Goal: Information Seeking & Learning: Find contact information

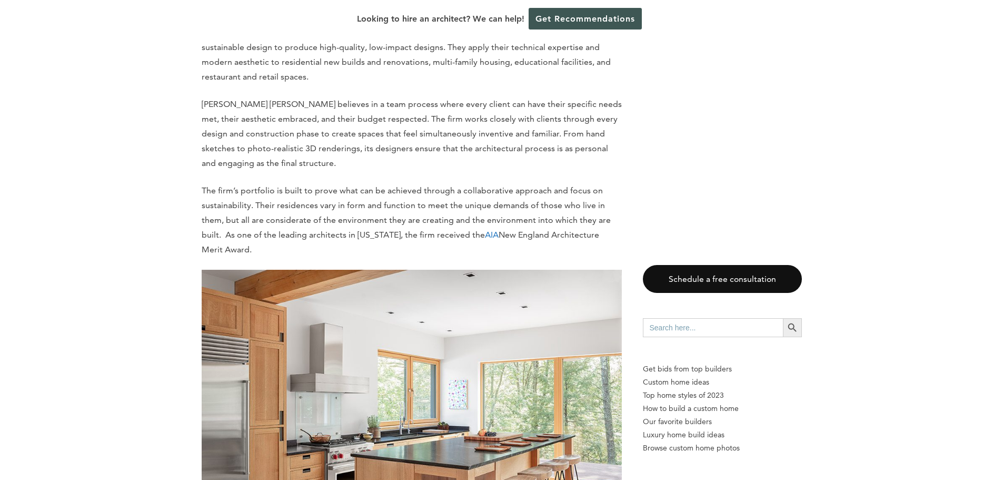
scroll to position [1872, 0]
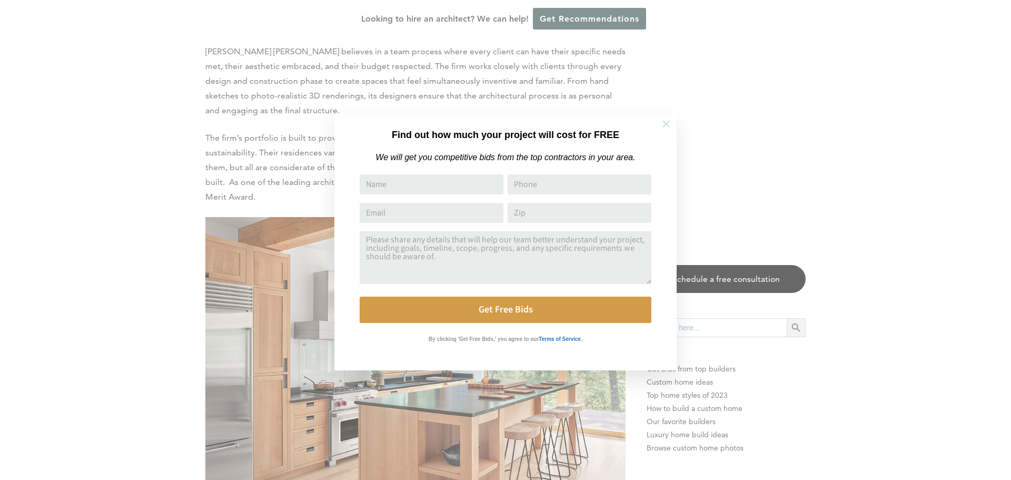
click at [664, 123] on icon at bounding box center [666, 124] width 12 height 12
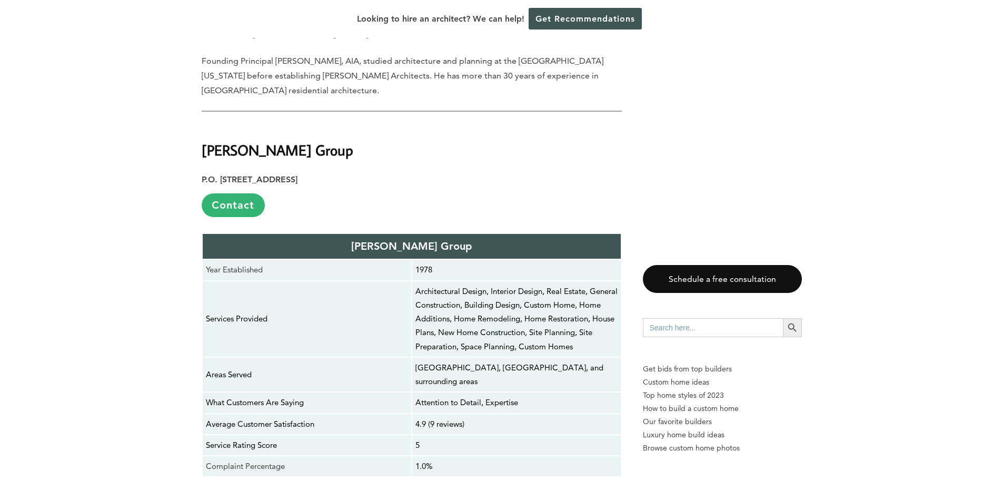
scroll to position [3663, 0]
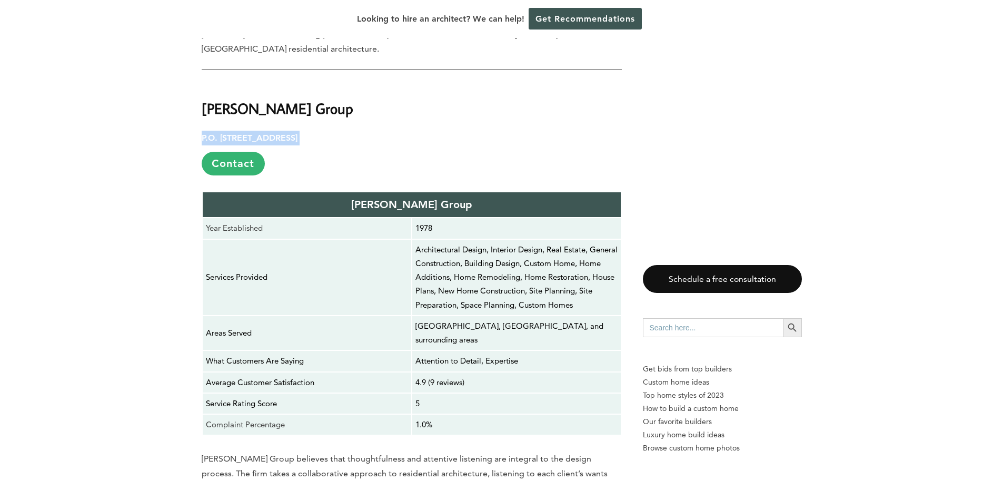
drag, startPoint x: 202, startPoint y: 116, endPoint x: 406, endPoint y: 119, distance: 204.4
click at [406, 131] on p "P.O. [STREET_ADDRESS] Contact" at bounding box center [412, 153] width 420 height 45
copy p "P.O. [STREET_ADDRESS]"
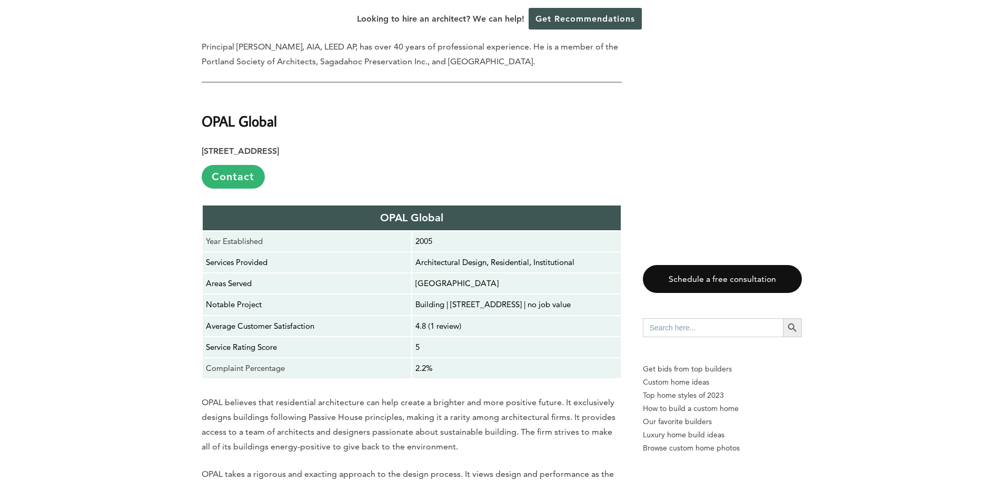
scroll to position [6876, 0]
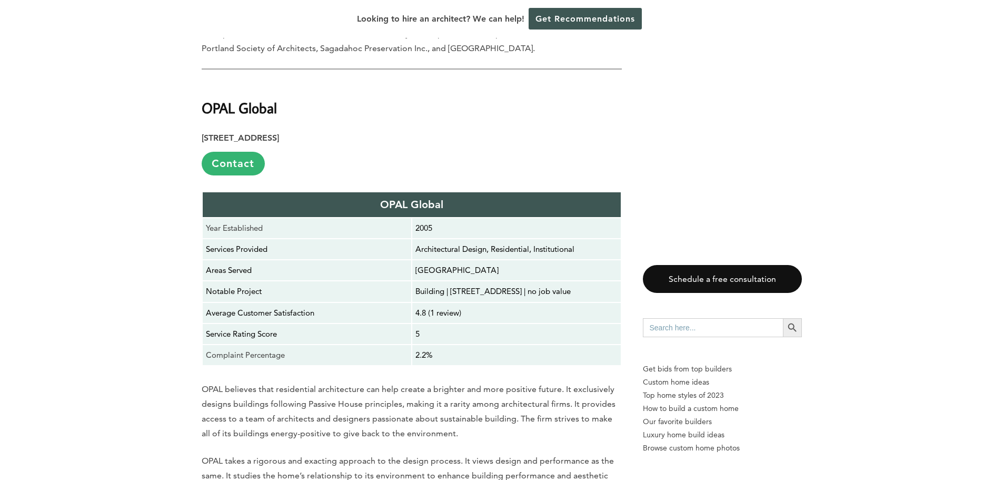
drag, startPoint x: 254, startPoint y: 88, endPoint x: 301, endPoint y: 91, distance: 47.0
click at [279, 133] on strong "[STREET_ADDRESS]" at bounding box center [240, 138] width 77 height 10
copy strong "PO Box 567"
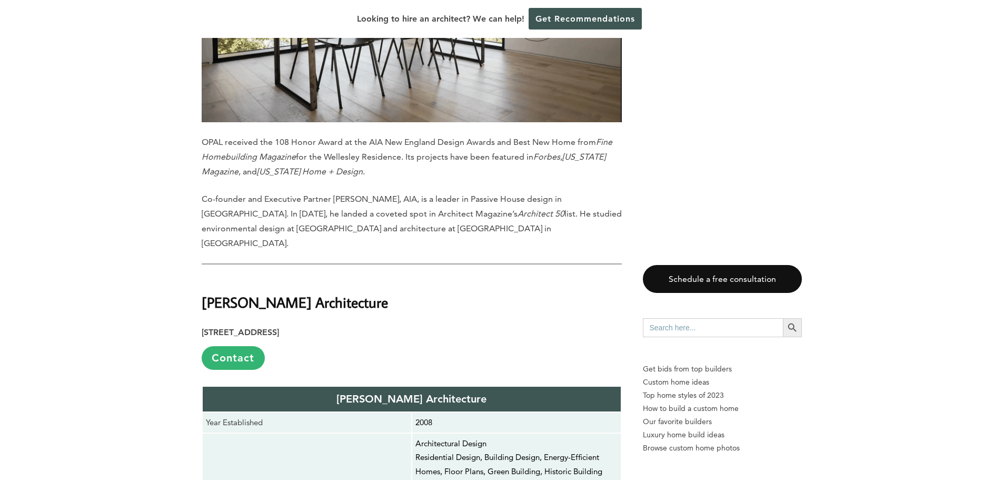
scroll to position [7771, 0]
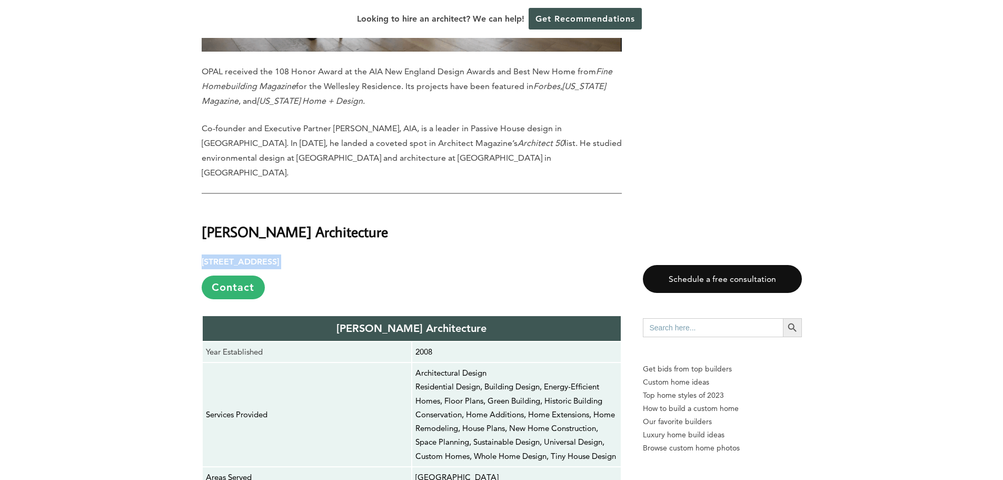
drag, startPoint x: 202, startPoint y: 199, endPoint x: 388, endPoint y: 203, distance: 186.0
click at [388, 254] on p "[STREET_ADDRESS] Contact" at bounding box center [412, 276] width 420 height 45
copy p "[STREET_ADDRESS]"
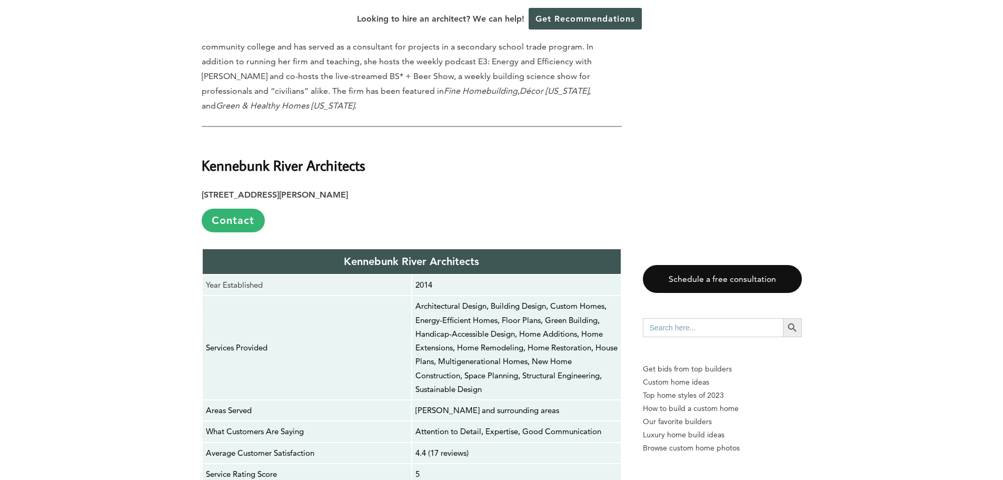
scroll to position [10879, 0]
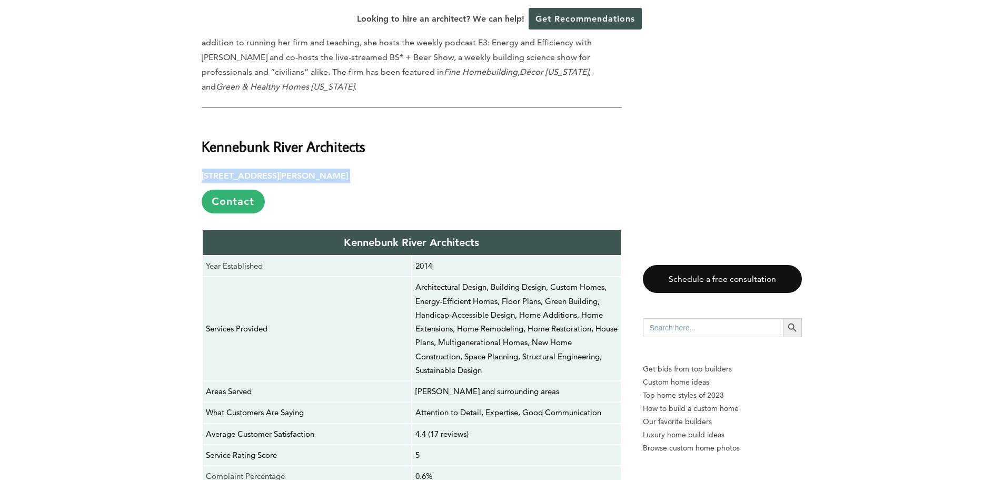
drag, startPoint x: 203, startPoint y: 95, endPoint x: 377, endPoint y: 98, distance: 173.8
click at [377, 169] on p "[STREET_ADDRESS][PERSON_NAME] Contact" at bounding box center [412, 191] width 420 height 45
copy p "[STREET_ADDRESS][PERSON_NAME]"
